Goal: Transaction & Acquisition: Book appointment/travel/reservation

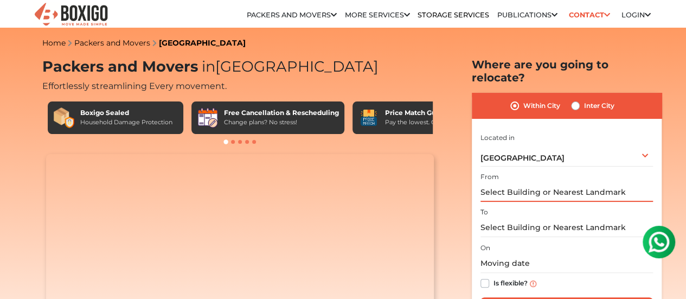
click at [544, 187] on input "text" at bounding box center [567, 192] width 173 height 19
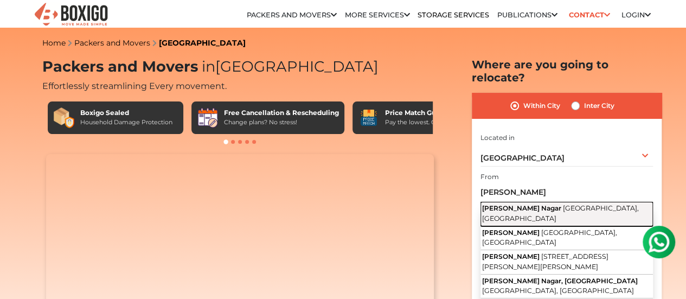
click at [577, 204] on span "[GEOGRAPHIC_DATA], [GEOGRAPHIC_DATA]" at bounding box center [560, 213] width 157 height 18
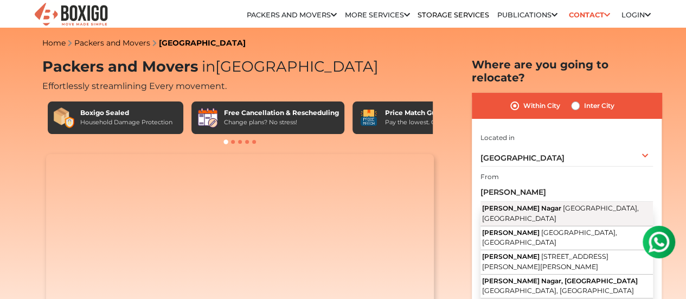
type input "[PERSON_NAME] Nagar, [GEOGRAPHIC_DATA], [GEOGRAPHIC_DATA]"
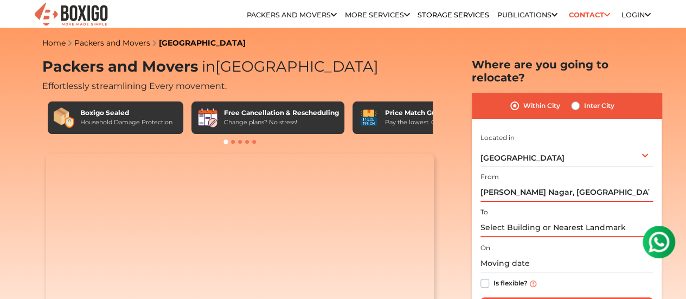
click at [549, 222] on input "text" at bounding box center [567, 227] width 173 height 19
type input "K"
click at [595, 183] on input "[PERSON_NAME] Nagar, [GEOGRAPHIC_DATA], [GEOGRAPHIC_DATA]" at bounding box center [567, 192] width 173 height 19
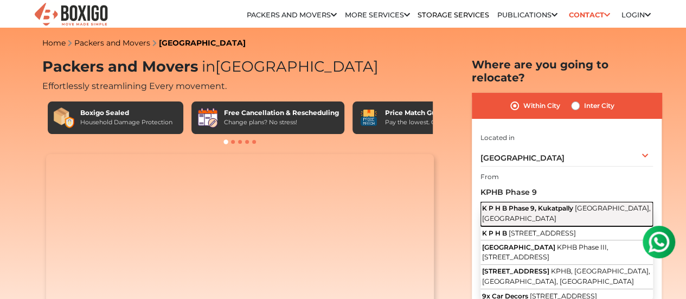
click at [593, 204] on span "[GEOGRAPHIC_DATA], [GEOGRAPHIC_DATA]" at bounding box center [566, 213] width 169 height 18
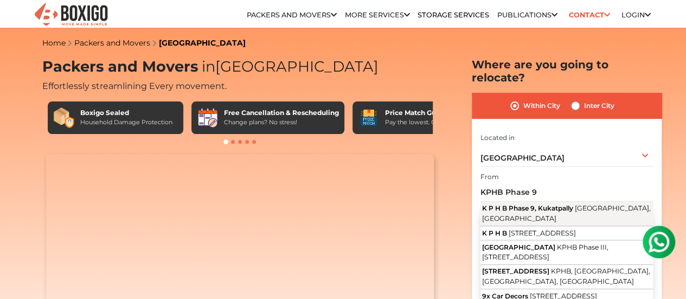
type input "K P H B Phase 9, Kukatpally, [GEOGRAPHIC_DATA], [GEOGRAPHIC_DATA]"
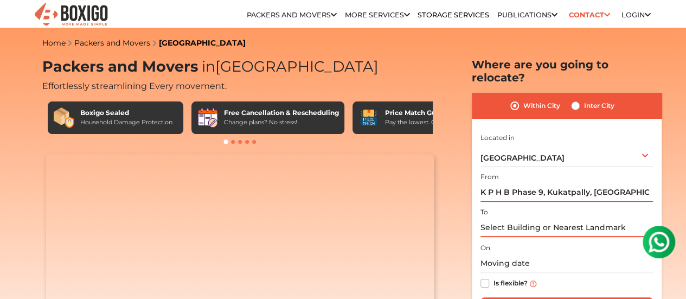
click at [565, 218] on input "text" at bounding box center [567, 227] width 173 height 19
paste input "[PERSON_NAME] Nagar, [GEOGRAPHIC_DATA], [GEOGRAPHIC_DATA]"
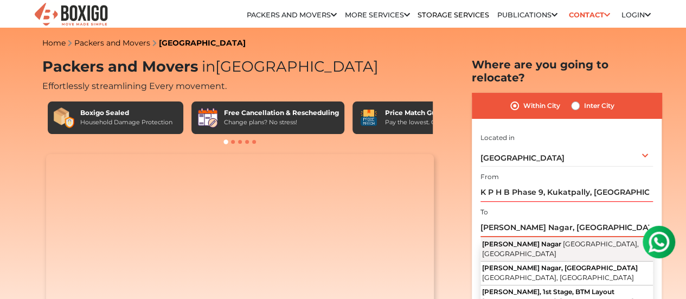
type input "[PERSON_NAME] Nagar, [GEOGRAPHIC_DATA], [GEOGRAPHIC_DATA]"
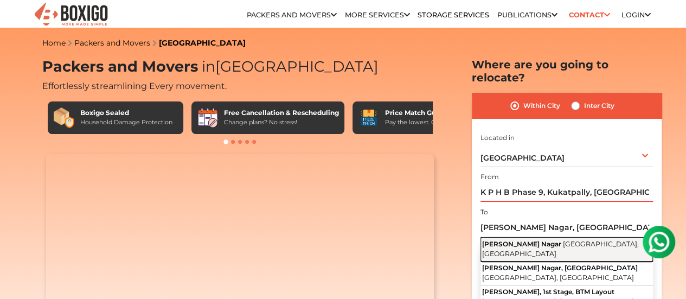
click at [566, 240] on span "[GEOGRAPHIC_DATA], [GEOGRAPHIC_DATA]" at bounding box center [560, 249] width 157 height 18
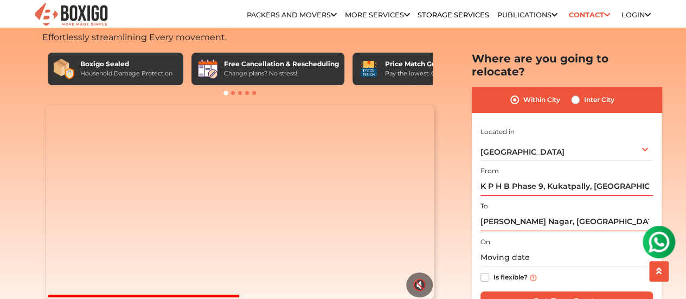
scroll to position [54, 0]
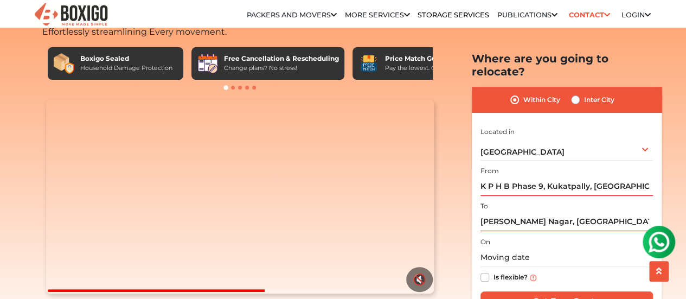
click at [494, 271] on label "Is flexible?" at bounding box center [511, 276] width 34 height 11
click at [487, 271] on input "Is flexible?" at bounding box center [485, 276] width 9 height 11
checkbox input "true"
click at [510, 248] on input "text" at bounding box center [567, 257] width 173 height 19
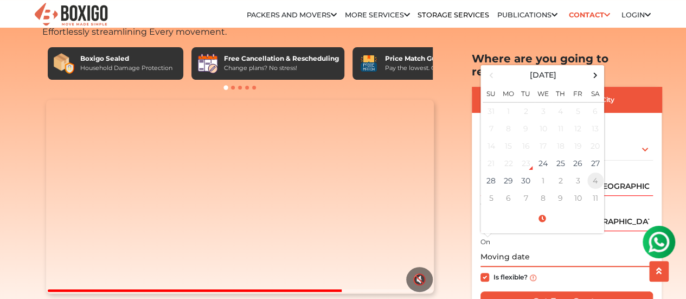
click at [595, 172] on td "4" at bounding box center [595, 180] width 17 height 17
type input "[DATE] 12:00 AM"
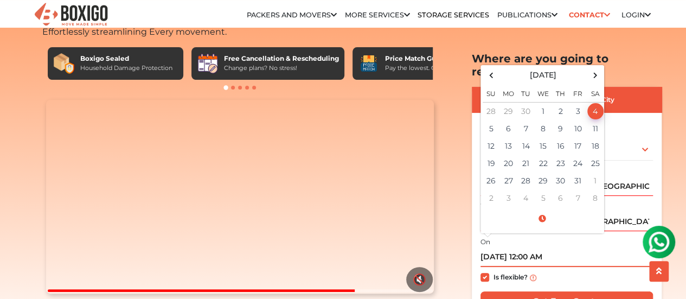
scroll to position [108, 0]
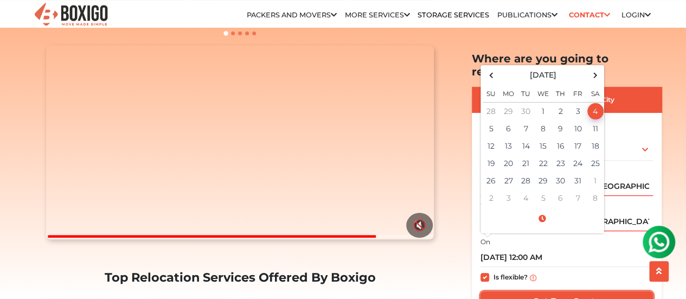
click at [578, 291] on input "Get Free Quote" at bounding box center [567, 301] width 173 height 21
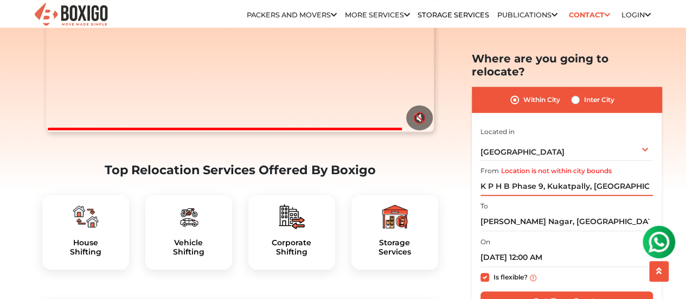
scroll to position [217, 0]
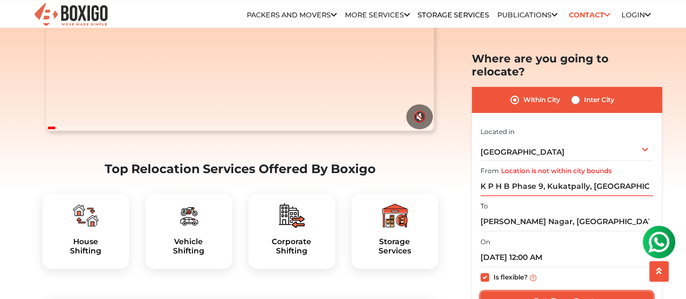
click at [572, 291] on input "Get Free Quote" at bounding box center [567, 301] width 173 height 21
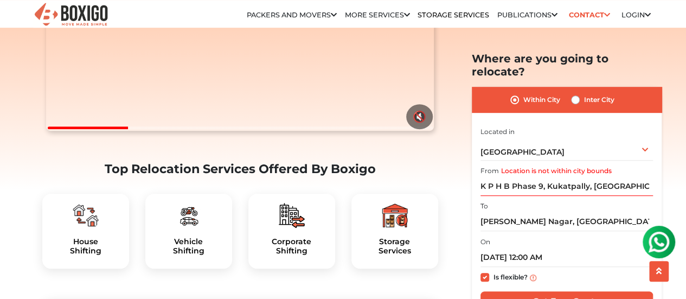
click at [584, 93] on label "Inter City" at bounding box center [599, 99] width 30 height 13
click at [576, 93] on input "Inter City" at bounding box center [575, 98] width 9 height 11
radio input "true"
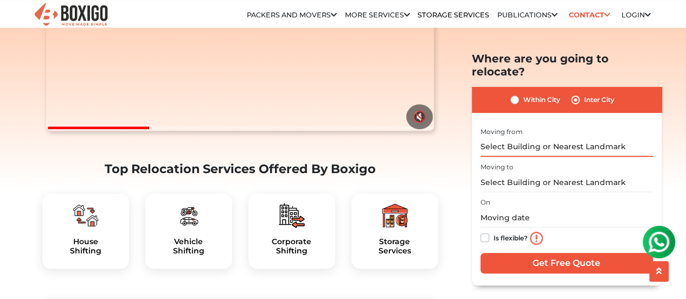
click at [560, 137] on input "text" at bounding box center [567, 146] width 173 height 19
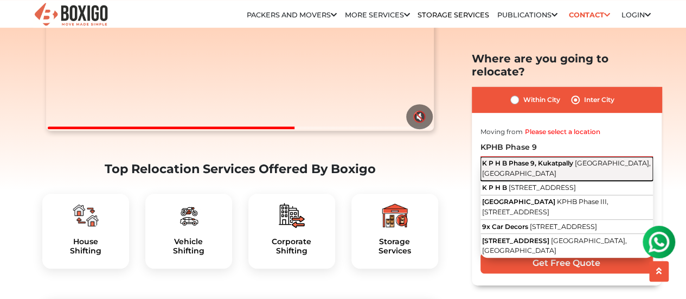
click at [573, 157] on button "K P H B Phase 9, Kukatpally [GEOGRAPHIC_DATA], [GEOGRAPHIC_DATA]" at bounding box center [567, 168] width 173 height 24
type input "K P H B Phase 9, Kukatpally, [GEOGRAPHIC_DATA], [GEOGRAPHIC_DATA]"
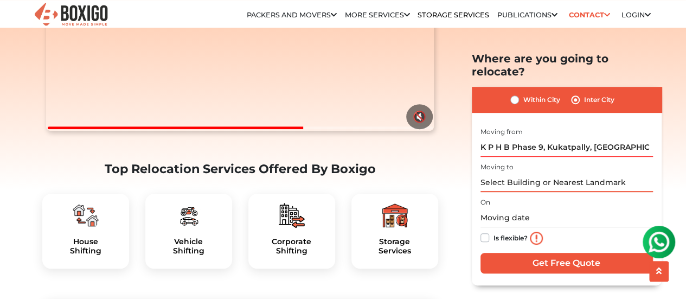
click at [558, 173] on input "text" at bounding box center [567, 182] width 173 height 19
paste input "[PERSON_NAME] Nagar, [GEOGRAPHIC_DATA], [GEOGRAPHIC_DATA]"
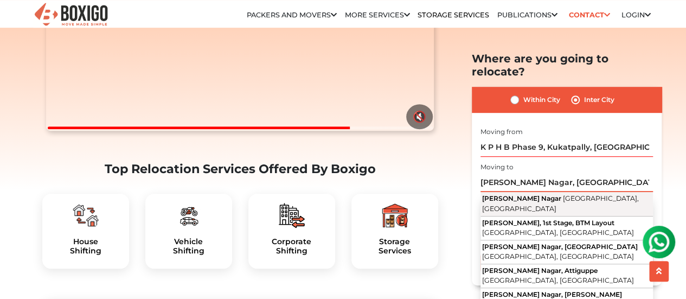
type input "[PERSON_NAME] Nagar, [GEOGRAPHIC_DATA], [GEOGRAPHIC_DATA]"
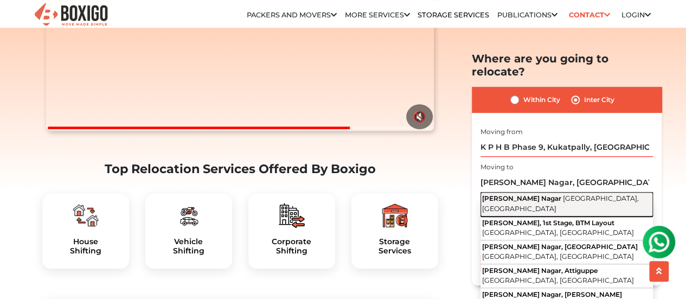
click at [560, 194] on span "[GEOGRAPHIC_DATA], [GEOGRAPHIC_DATA]" at bounding box center [560, 203] width 157 height 18
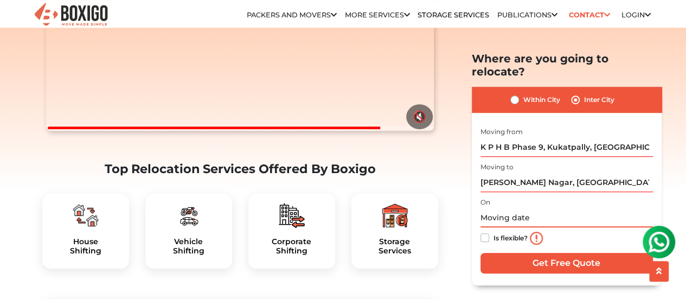
click at [513, 208] on input "text" at bounding box center [567, 217] width 173 height 19
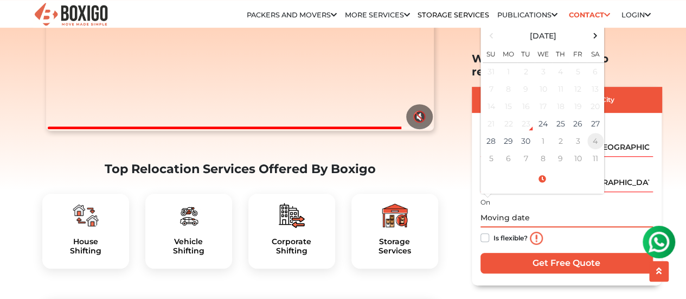
click at [598, 132] on td "4" at bounding box center [595, 140] width 17 height 17
type input "[DATE] 12:00 AM"
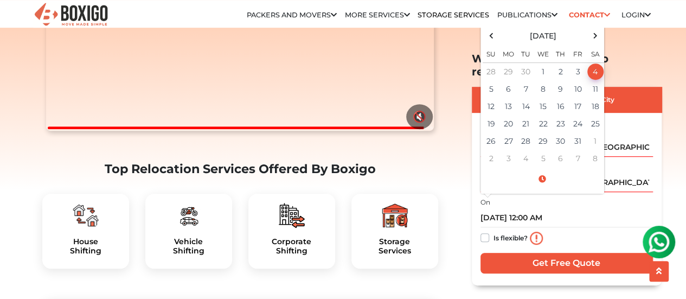
click at [489, 227] on div "Is flexible?" at bounding box center [567, 238] width 173 height 22
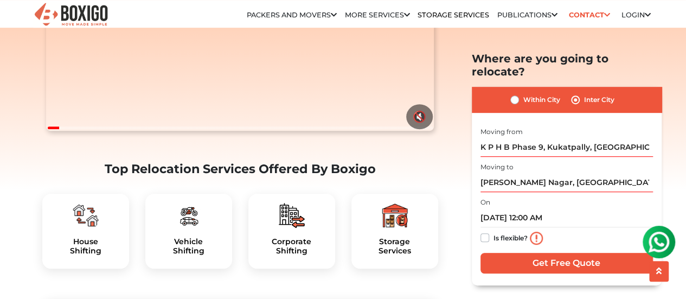
click at [494, 231] on label "Is flexible?" at bounding box center [511, 236] width 34 height 11
click at [483, 231] on input "Is flexible?" at bounding box center [485, 236] width 9 height 11
checkbox input "true"
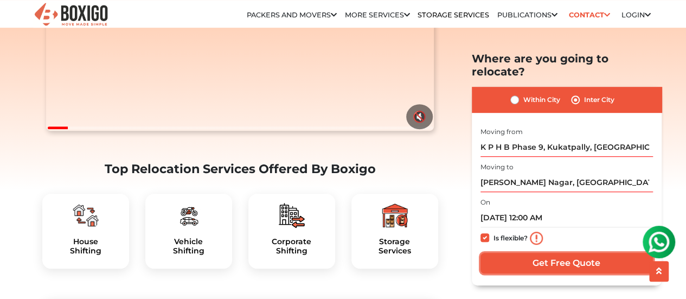
click at [595, 258] on input "Get Free Quote" at bounding box center [567, 262] width 173 height 21
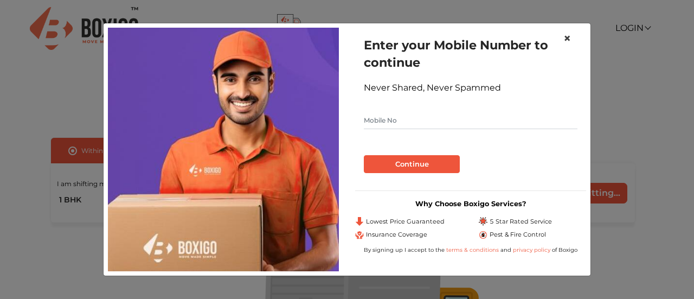
click at [567, 36] on span "×" at bounding box center [568, 38] width 8 height 16
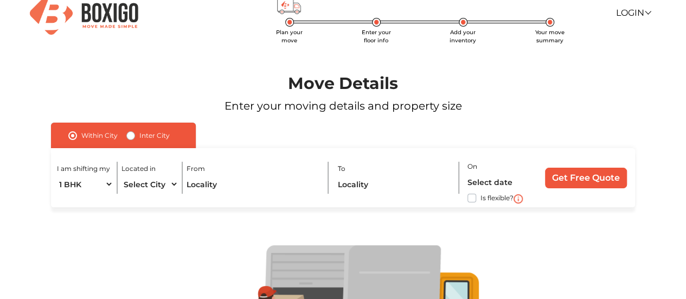
scroll to position [54, 0]
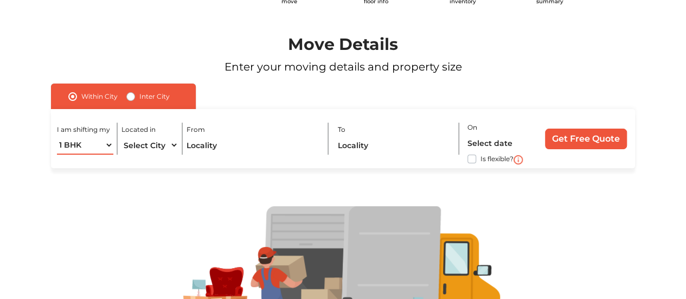
click at [110, 146] on select "1 BHK 2 BHK 3 BHK 3 + BHK FEW ITEMS" at bounding box center [85, 145] width 56 height 19
select select "FEW ITEMS"
click at [57, 136] on select "1 BHK 2 BHK 3 BHK 3 + BHK FEW ITEMS" at bounding box center [85, 145] width 56 height 19
click at [165, 145] on select "Select City Bangalore Bengaluru Bhopal Bhubaneswar Chennai Coimbatore Cuttack D…" at bounding box center [150, 145] width 56 height 19
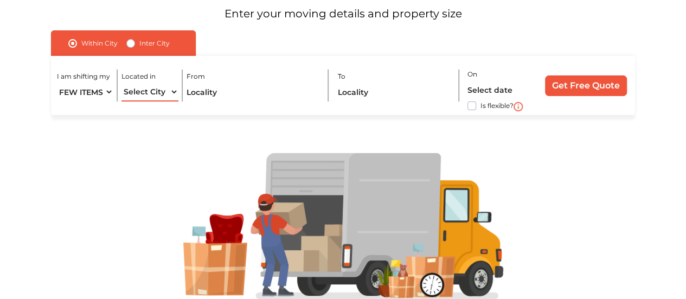
scroll to position [108, 0]
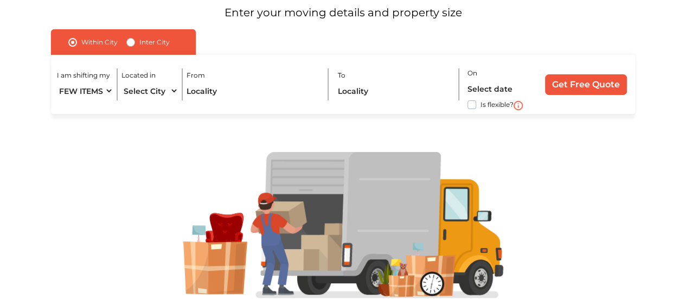
click at [139, 45] on label "Inter City" at bounding box center [154, 42] width 30 height 13
click at [133, 45] on input "Inter City" at bounding box center [130, 41] width 9 height 11
radio input "true"
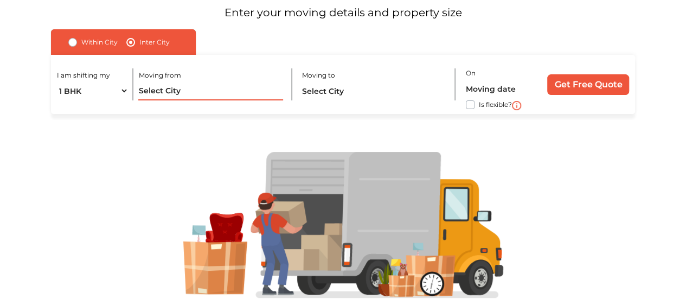
click at [150, 92] on input "text" at bounding box center [210, 90] width 144 height 19
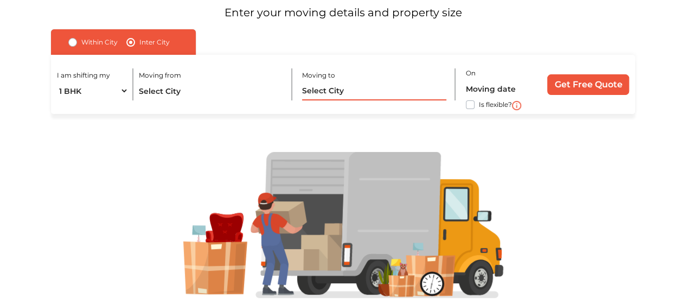
click at [360, 93] on input "text" at bounding box center [374, 90] width 144 height 19
click at [495, 84] on input "text" at bounding box center [502, 88] width 73 height 19
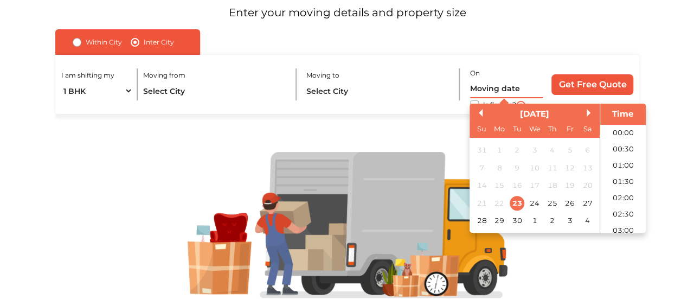
scroll to position [247, 0]
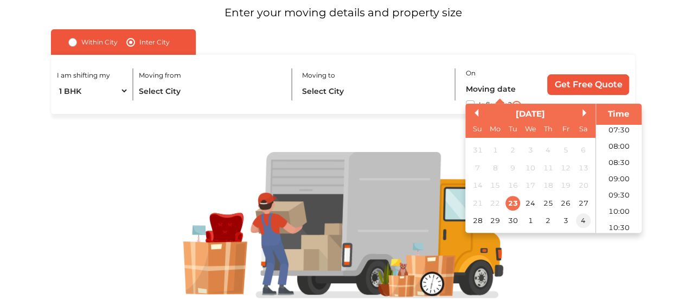
click at [580, 223] on div "4" at bounding box center [583, 221] width 15 height 15
type input "04/10/2025 12:00 AM"
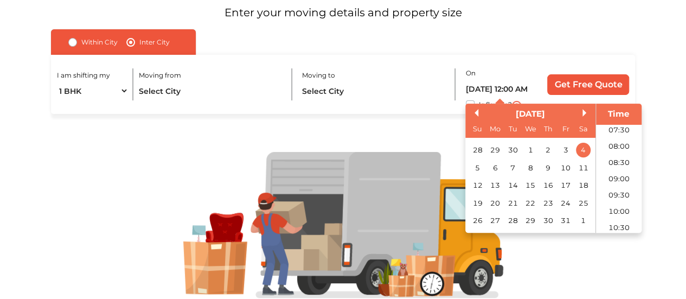
click at [676, 78] on section "Move Details Enter your moving details and property size Within City Inter City…" at bounding box center [343, 139] width 686 height 382
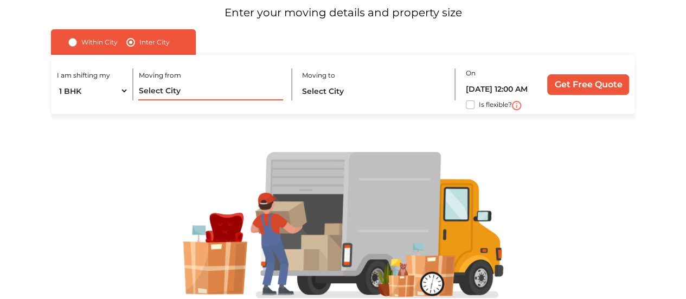
click at [178, 85] on input "text" at bounding box center [210, 90] width 144 height 19
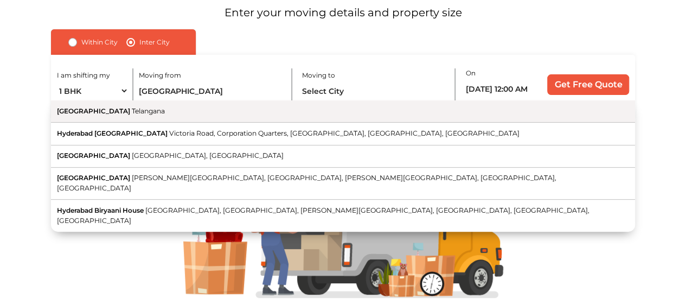
click at [131, 117] on button "Hyderabad Telangana" at bounding box center [343, 111] width 584 height 22
type input "[GEOGRAPHIC_DATA], [GEOGRAPHIC_DATA]"
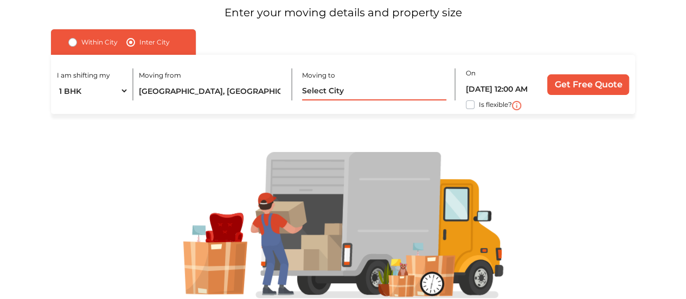
click at [381, 93] on input "text" at bounding box center [374, 90] width 144 height 19
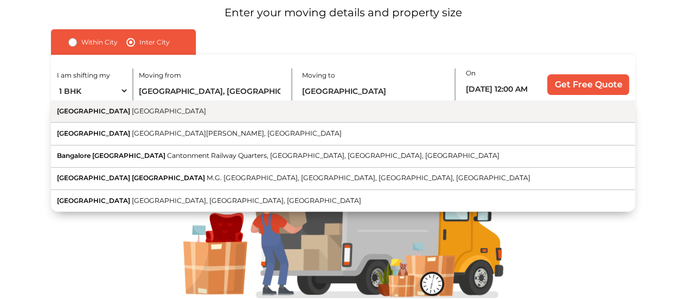
click at [259, 120] on button "Bangalore Karnataka" at bounding box center [343, 111] width 584 height 22
type input "Bangalore, Karnataka"
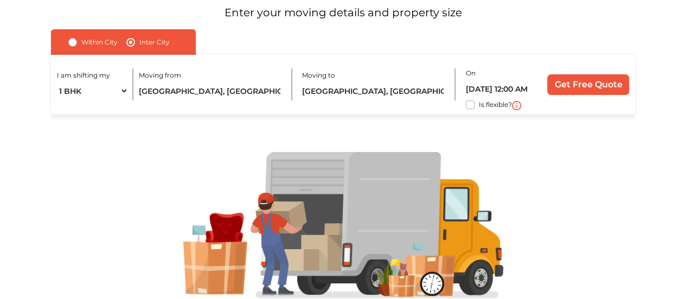
click at [463, 104] on div "I am shifting my 1 BHK 2 BHK 3 BHK 3 + BHK FEW ITEMS Moving from Hyderabad, Tel…" at bounding box center [343, 84] width 584 height 59
click at [479, 105] on label "Is flexible?" at bounding box center [495, 103] width 33 height 11
click at [60, 105] on input "Is flexible?" at bounding box center [55, 103] width 9 height 11
checkbox input "true"
click at [601, 82] on input "Get Free Quote" at bounding box center [588, 84] width 82 height 21
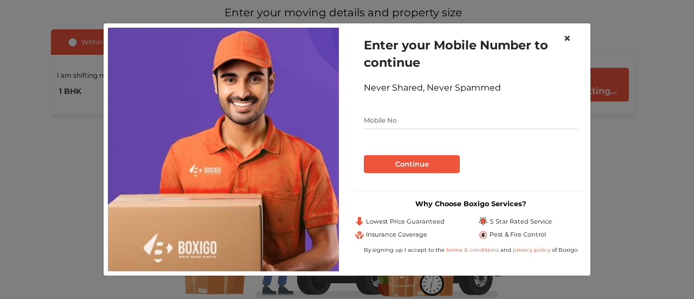
click at [567, 39] on span "×" at bounding box center [568, 38] width 8 height 16
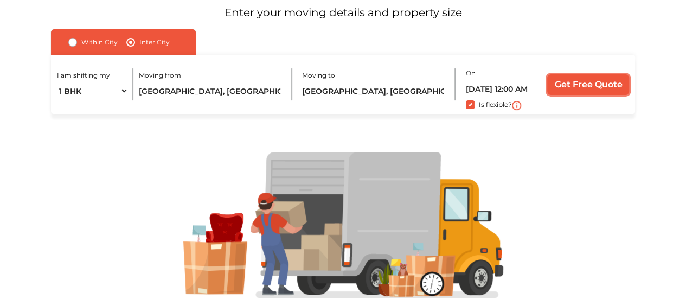
click at [579, 86] on input "Get Free Quote" at bounding box center [588, 84] width 82 height 21
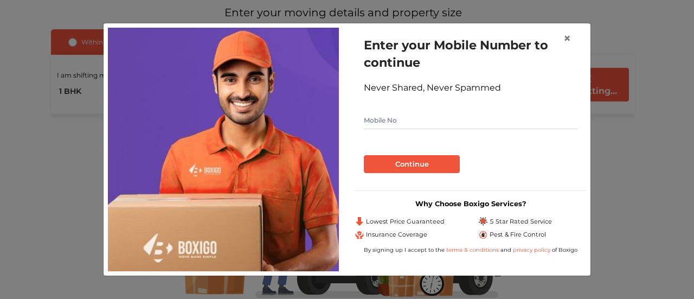
click at [464, 117] on input "text" at bounding box center [471, 120] width 214 height 17
type input "9959928428"
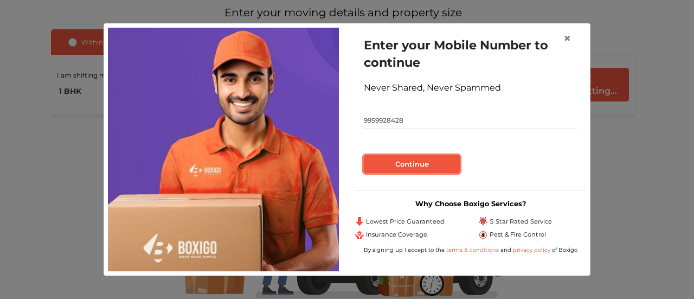
click at [432, 164] on button "Continue" at bounding box center [412, 164] width 96 height 18
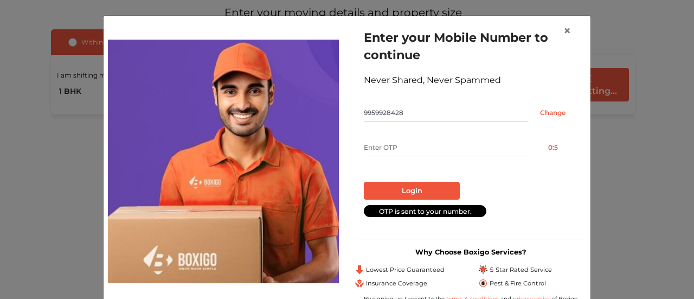
click at [403, 146] on input "text" at bounding box center [446, 147] width 164 height 17
type input "7984"
click at [414, 186] on button "Login" at bounding box center [412, 191] width 96 height 18
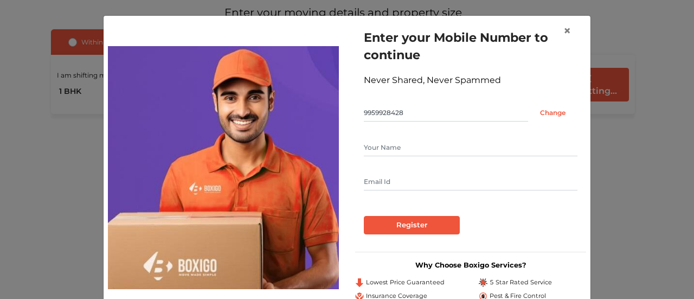
click at [421, 149] on input "text" at bounding box center [471, 147] width 214 height 17
type input "Vijayram Singh"
type input "vvijayramsingh@gmail.com"
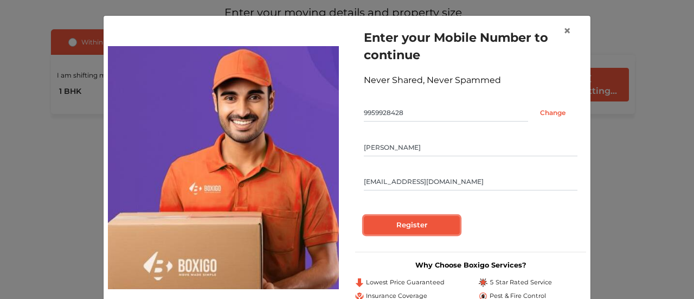
click at [432, 224] on input "Register" at bounding box center [412, 225] width 96 height 18
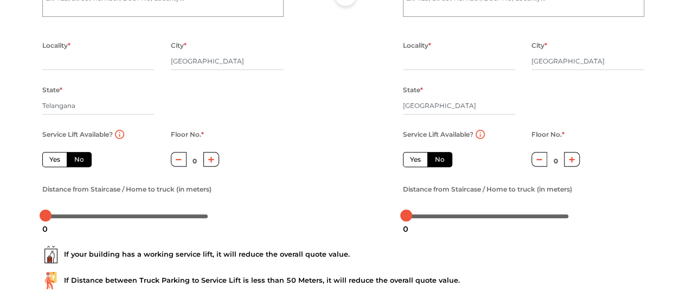
scroll to position [51, 0]
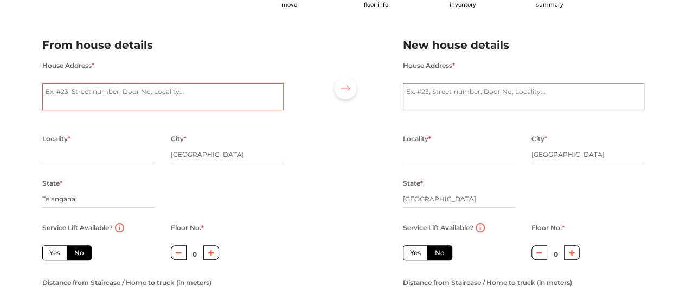
click at [179, 99] on textarea "House Address *" at bounding box center [162, 96] width 241 height 27
type textarea "101, 1st Floor, Maruthi Residency, Plot No: 509&518,, Venkataramana Colony, Gok…"
click at [474, 105] on textarea "House Address *" at bounding box center [523, 96] width 241 height 27
paste textarea "20, 11th Cross Rd, Maruti Nagar, 1st Stage, BTM Layout, Bengaluru, Karnataka 56…"
type textarea "Varcity CoLiving, 20, 11th Cross Rd, Maruti Nagar, 1st Stage, BTM Layout, Benga…"
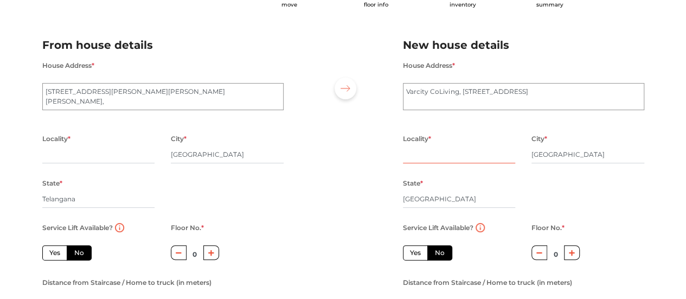
click at [433, 152] on input "text" at bounding box center [459, 154] width 113 height 17
drag, startPoint x: 560, startPoint y: 92, endPoint x: 519, endPoint y: 88, distance: 41.9
click at [519, 88] on textarea "Varcity CoLiving, 20, 11th Cross Rd, Maruti Nagar, 1st Stage, BTM Layout, Benga…" at bounding box center [523, 96] width 241 height 27
click at [483, 159] on input "text" at bounding box center [459, 154] width 113 height 17
paste input "Maruti Nagar"
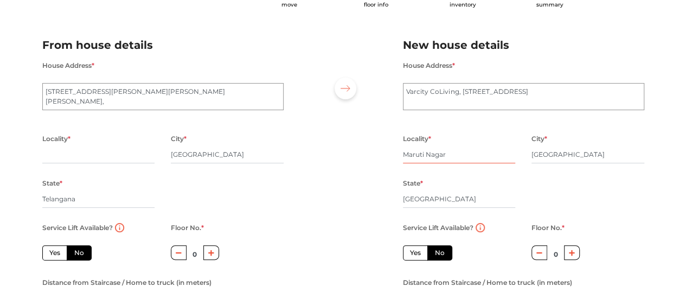
type input "Maruti Nagar"
click at [88, 151] on input "text" at bounding box center [98, 154] width 113 height 17
type input "KPHB Phase 9"
click at [341, 169] on div at bounding box center [343, 172] width 103 height 299
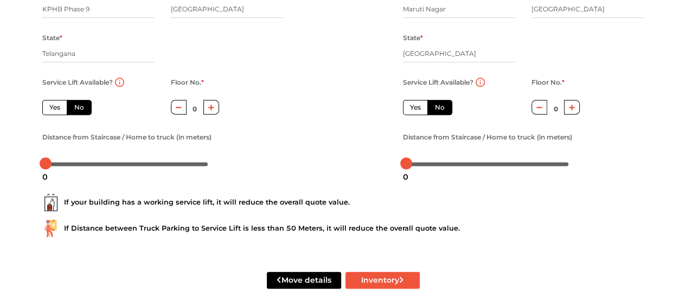
scroll to position [214, 0]
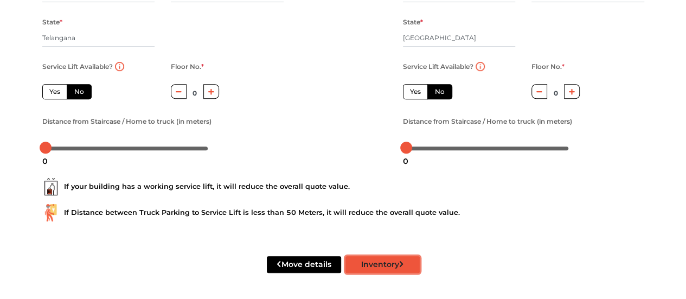
click at [381, 266] on button "Inventory" at bounding box center [383, 264] width 74 height 17
radio input "true"
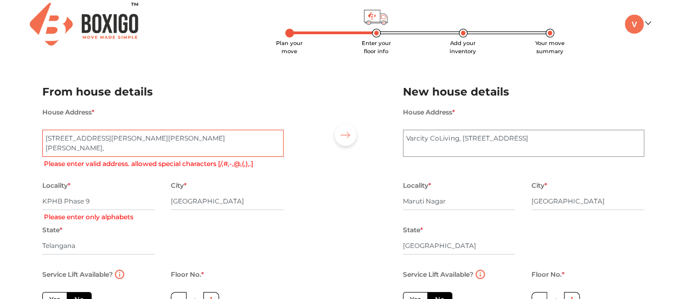
scroll to position [3, 0]
